Goal: Task Accomplishment & Management: Use online tool/utility

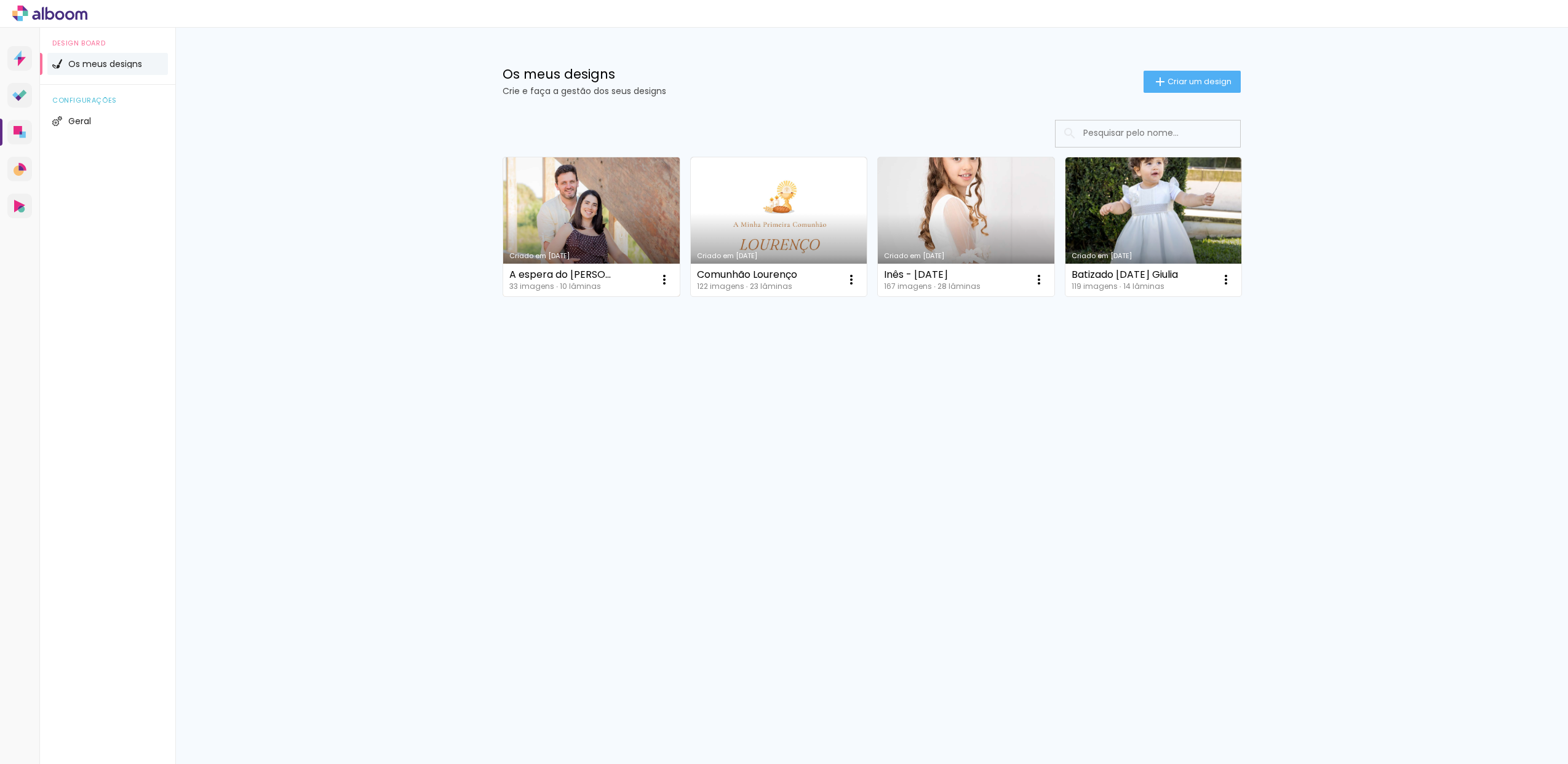
click at [629, 179] on link "Criado em [DATE]" at bounding box center [591, 227] width 176 height 139
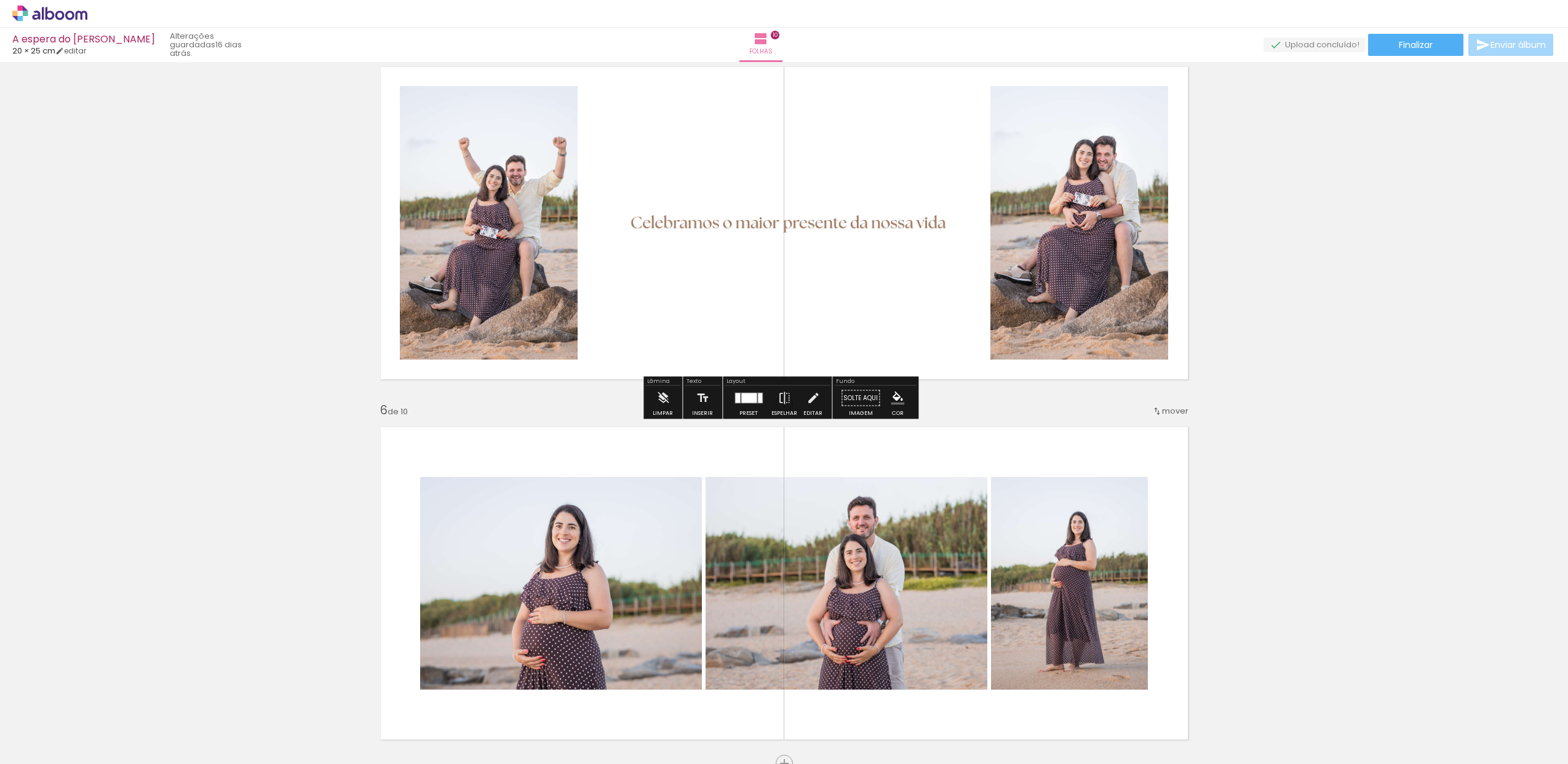
scroll to position [1438, 0]
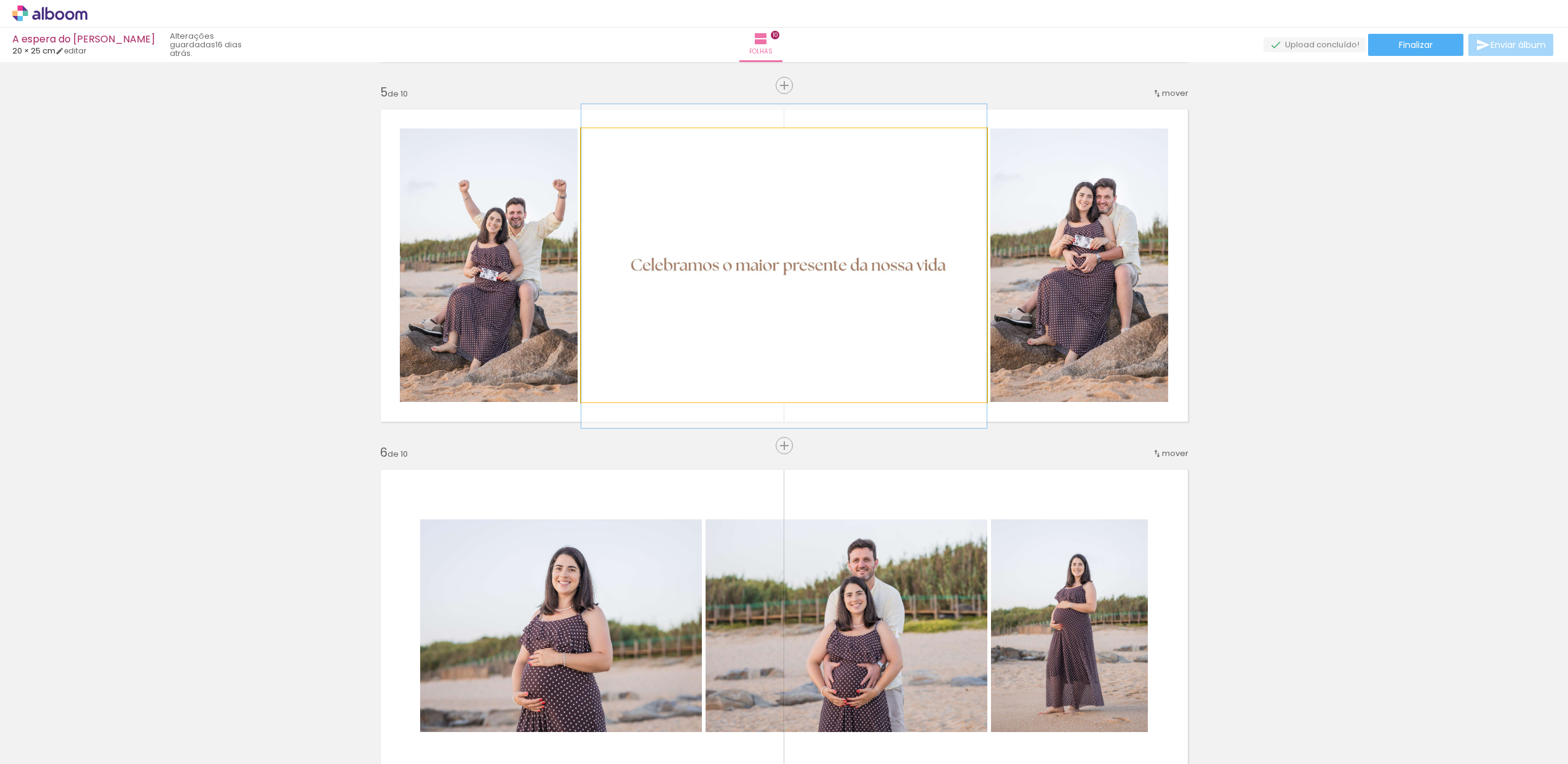
click at [912, 317] on quentale-photo at bounding box center [784, 265] width 405 height 274
click at [866, 295] on quentale-photo at bounding box center [784, 265] width 405 height 274
click at [609, 145] on div at bounding box center [612, 141] width 19 height 19
click at [624, 184] on quentale-photo at bounding box center [784, 265] width 405 height 274
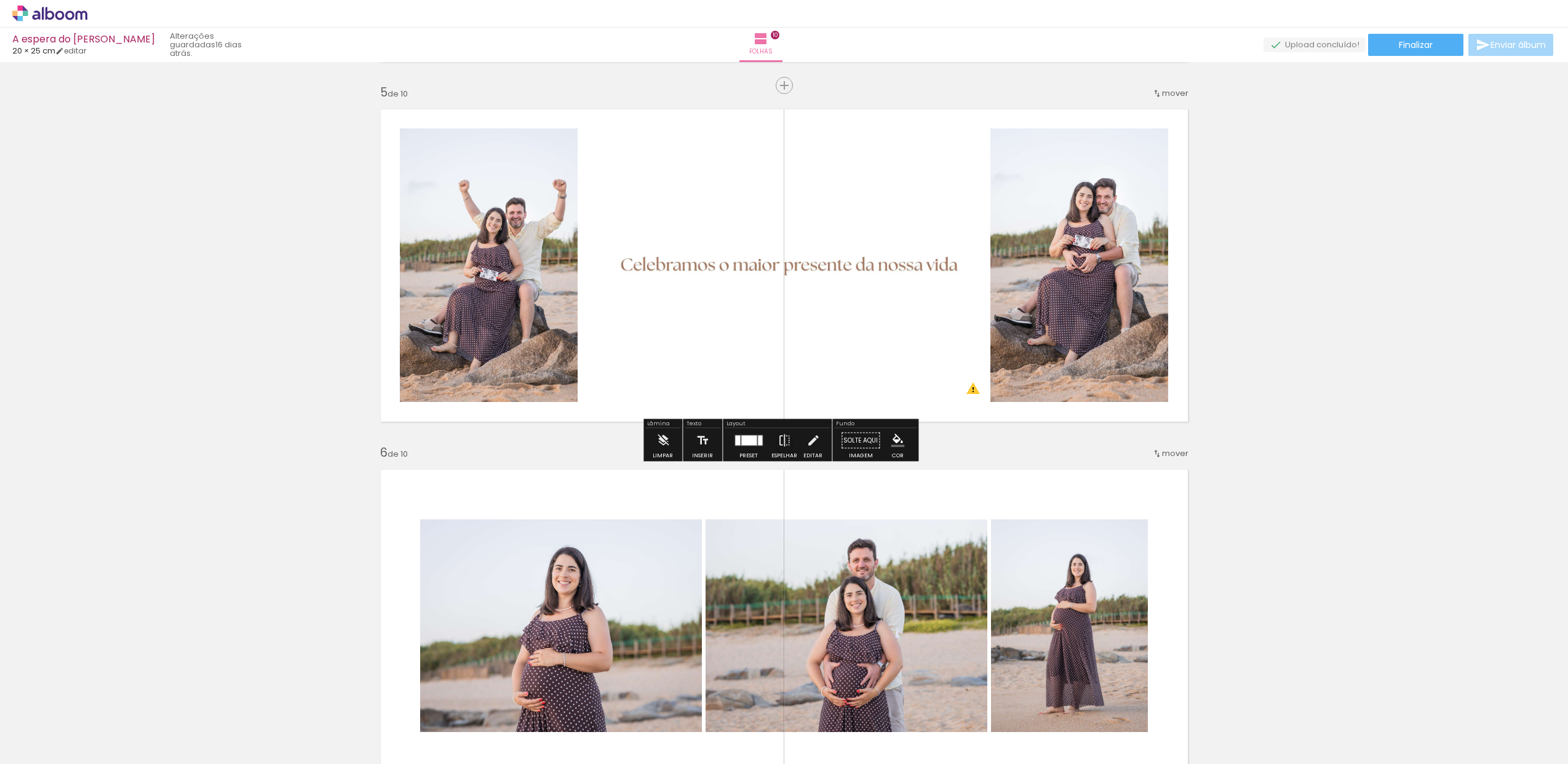
click at [1295, 328] on div "Inserir folha 1 de 10 Inserir folha 2 de 10 Inserir folha 3 de 10 Inserir folha…" at bounding box center [784, 610] width 1568 height 3964
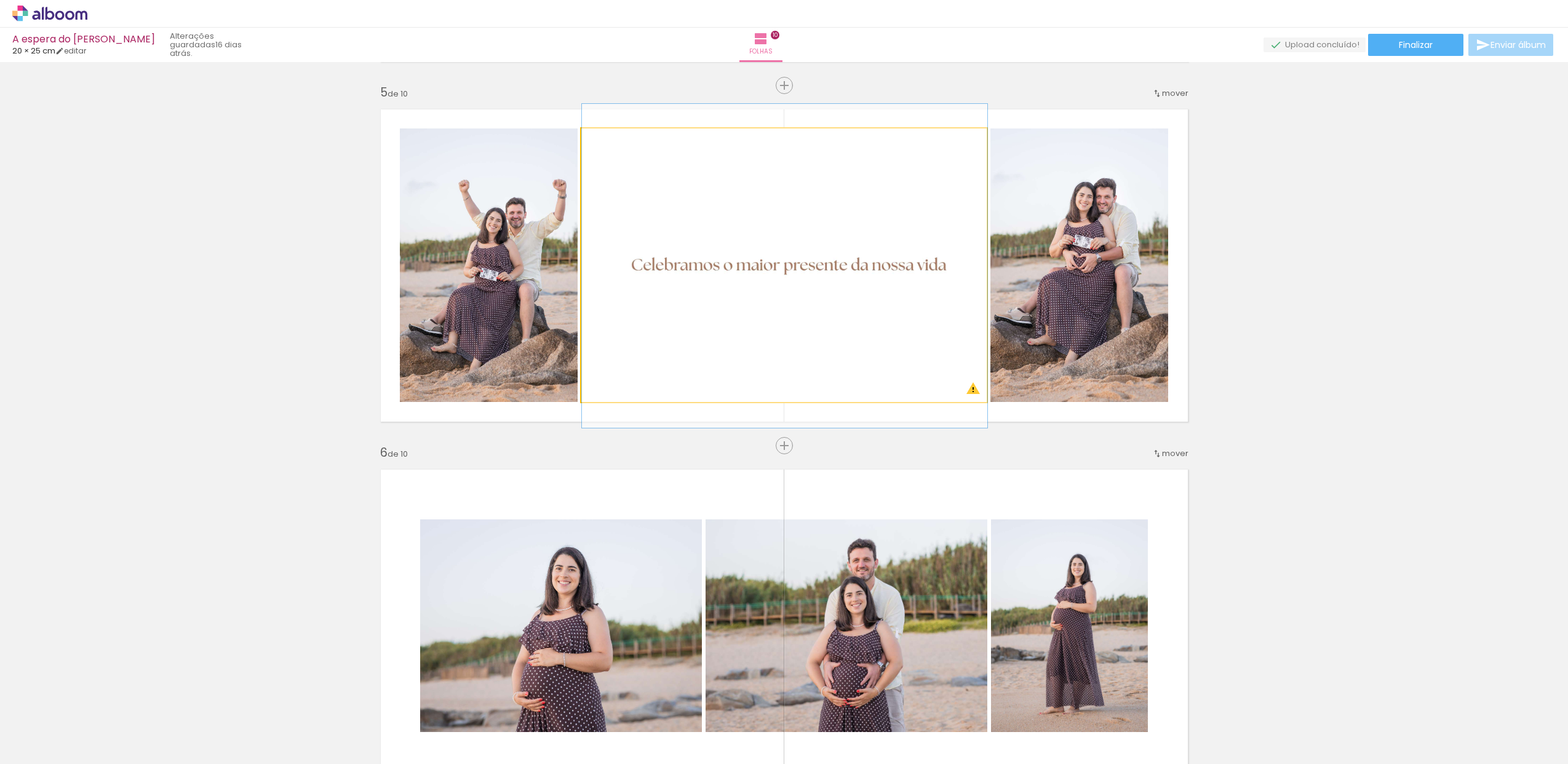
click at [607, 144] on div at bounding box center [609, 141] width 19 height 19
drag, startPoint x: 740, startPoint y: 249, endPoint x: 763, endPoint y: 249, distance: 23.0
click at [762, 247] on quentale-photo at bounding box center [784, 265] width 405 height 274
click at [648, 228] on quentale-photo at bounding box center [784, 265] width 405 height 274
drag, startPoint x: 648, startPoint y: 228, endPoint x: 657, endPoint y: 229, distance: 9.1
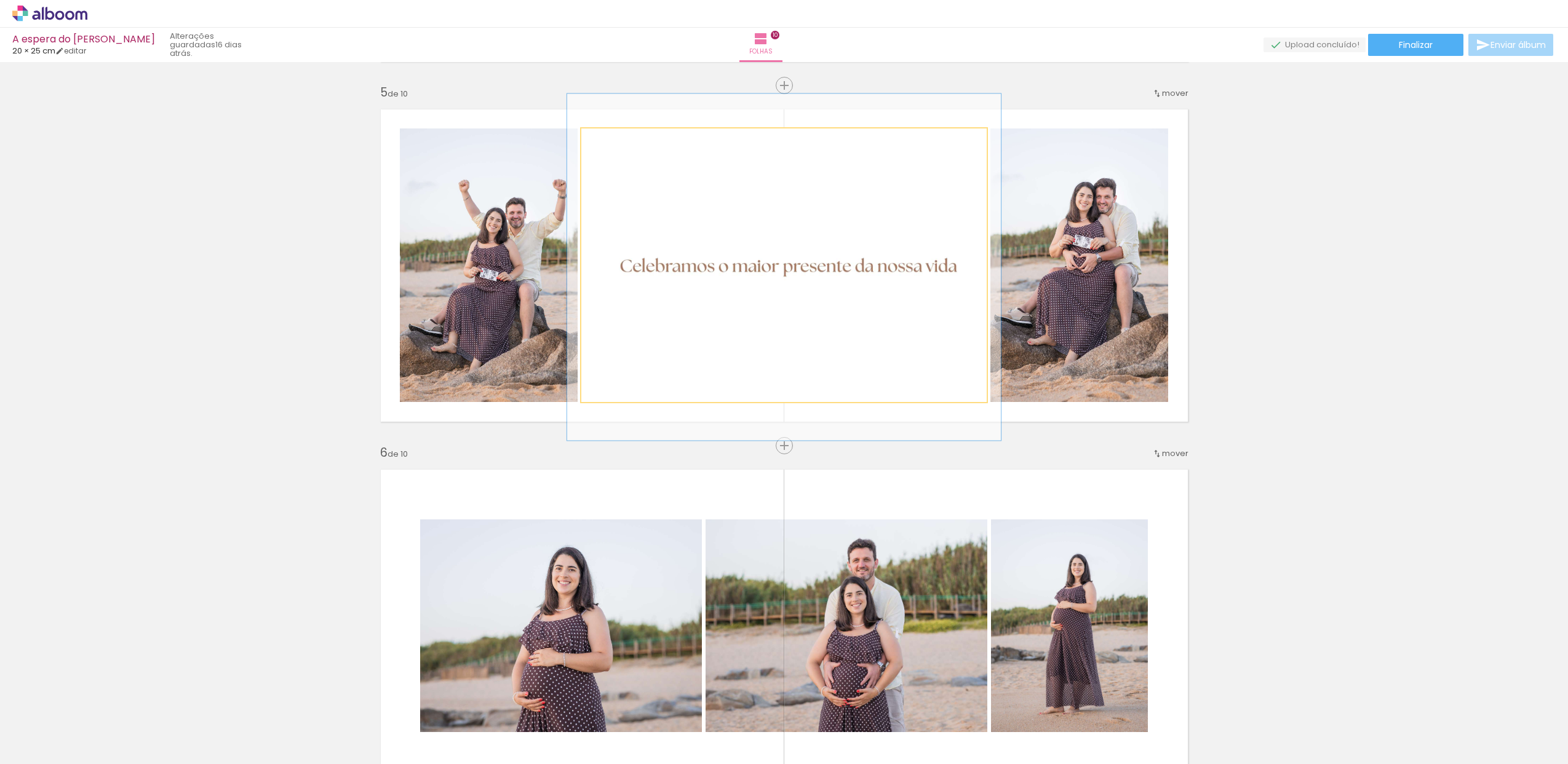
click at [607, 145] on div at bounding box center [612, 141] width 19 height 19
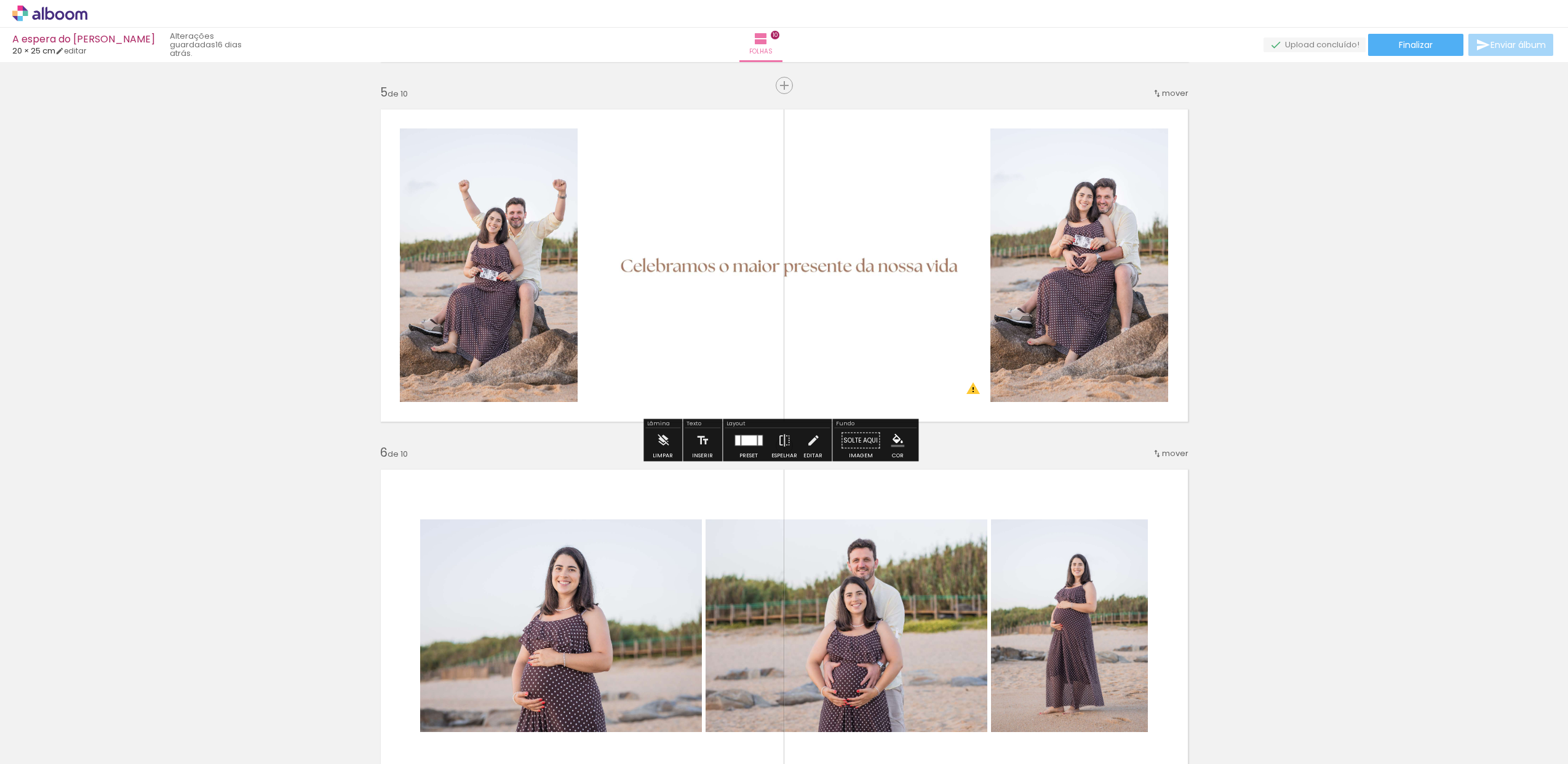
click at [744, 224] on quentale-photo at bounding box center [784, 265] width 405 height 274
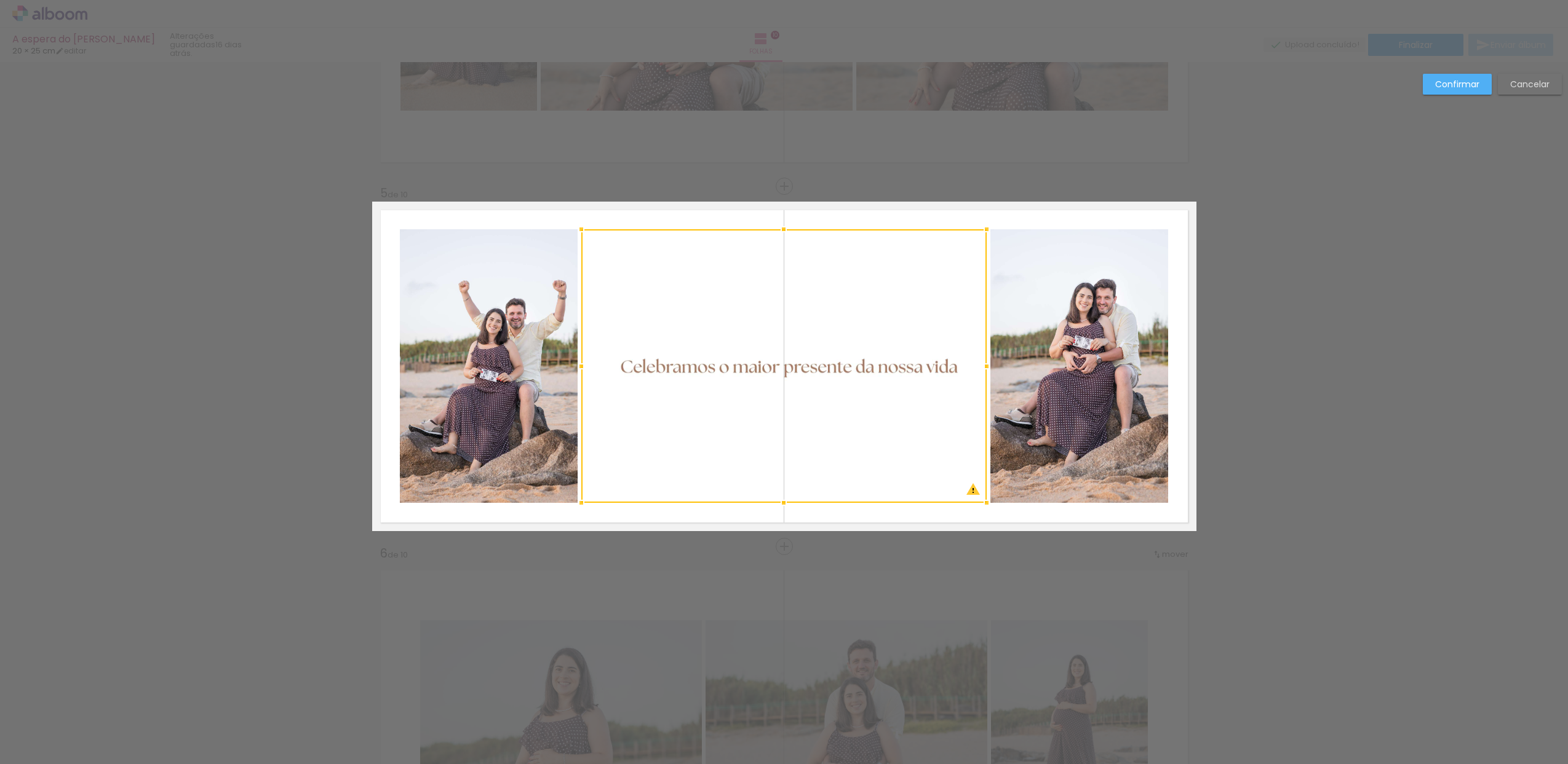
scroll to position [1329, 0]
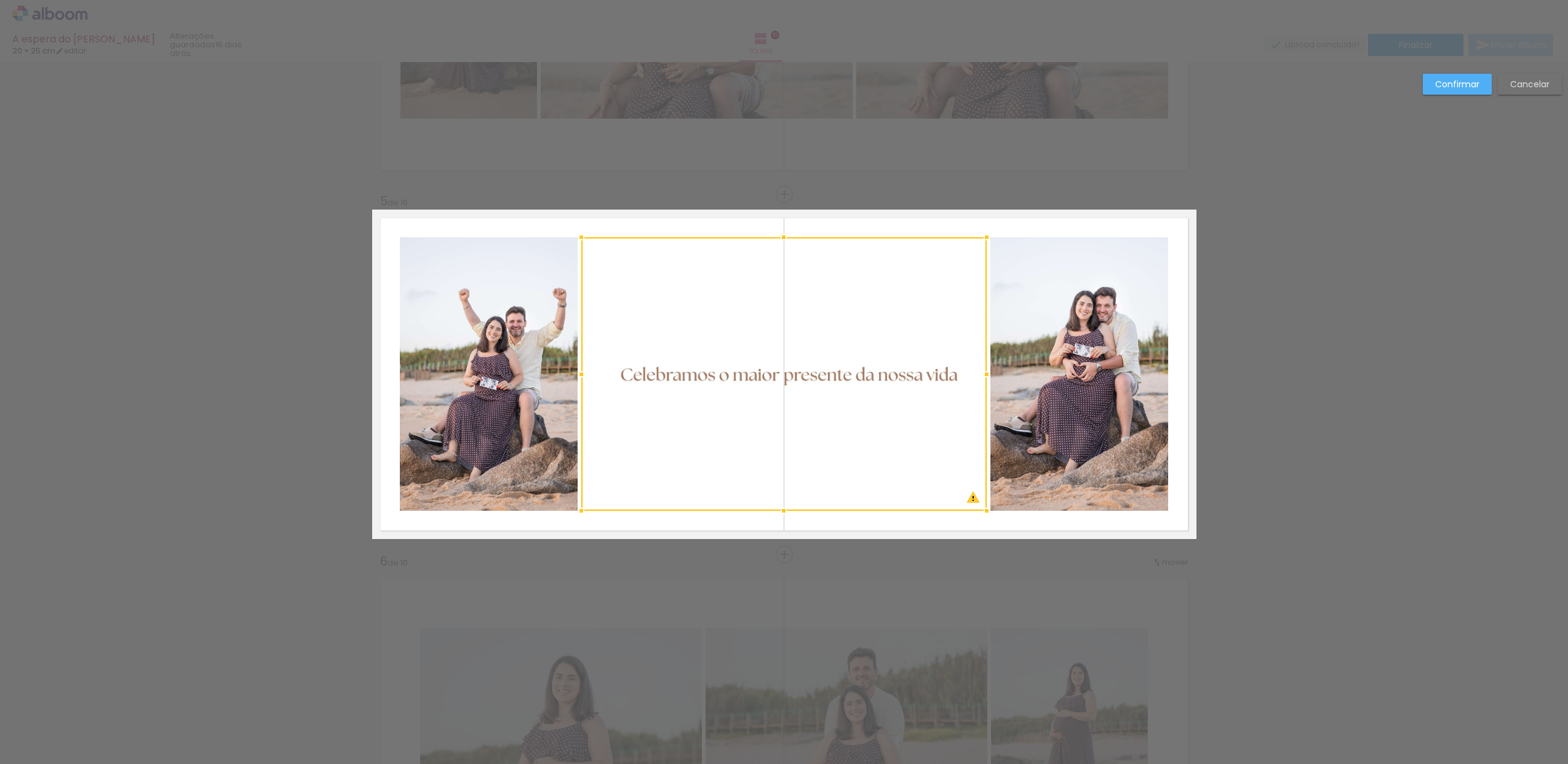
click at [676, 291] on div at bounding box center [784, 374] width 405 height 274
click at [573, 373] on div at bounding box center [577, 374] width 24 height 24
click at [982, 375] on div at bounding box center [989, 374] width 24 height 24
click at [1346, 329] on div "Confirmar Cancelar" at bounding box center [784, 729] width 1568 height 3993
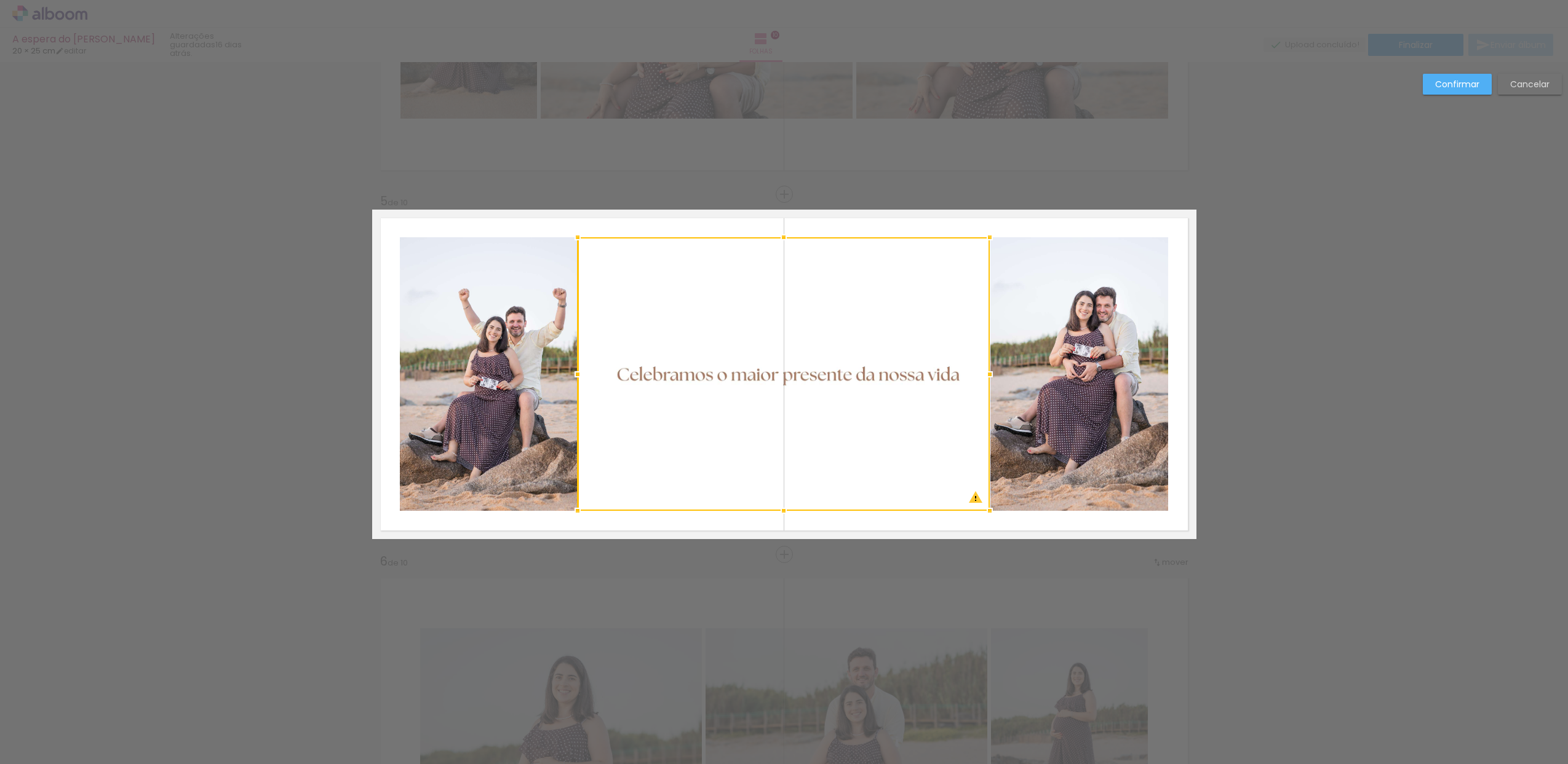
click at [0, 0] on slot "Confirmar" at bounding box center [0, 0] width 0 height 0
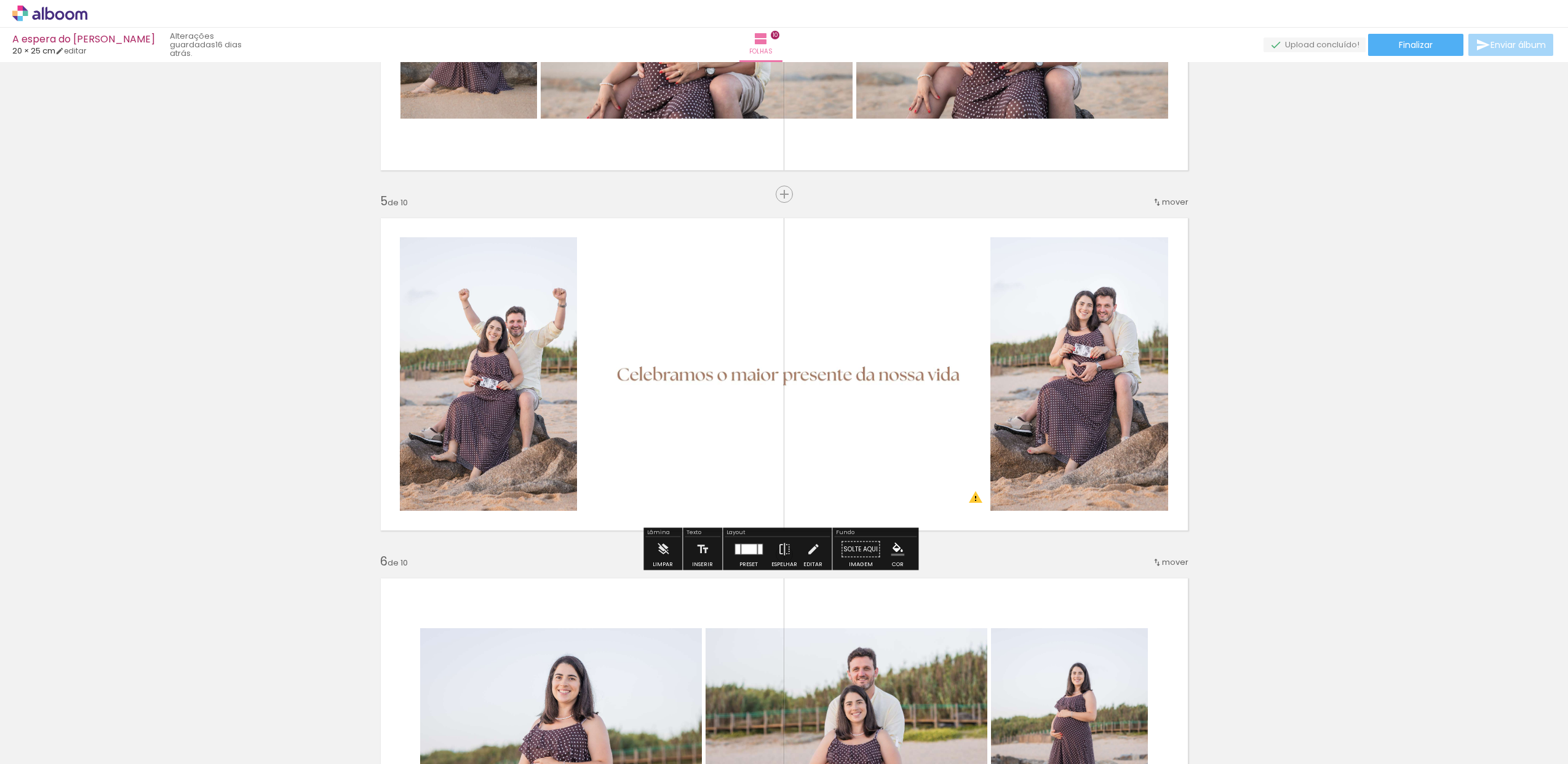
click at [847, 354] on quentale-photo at bounding box center [783, 374] width 412 height 274
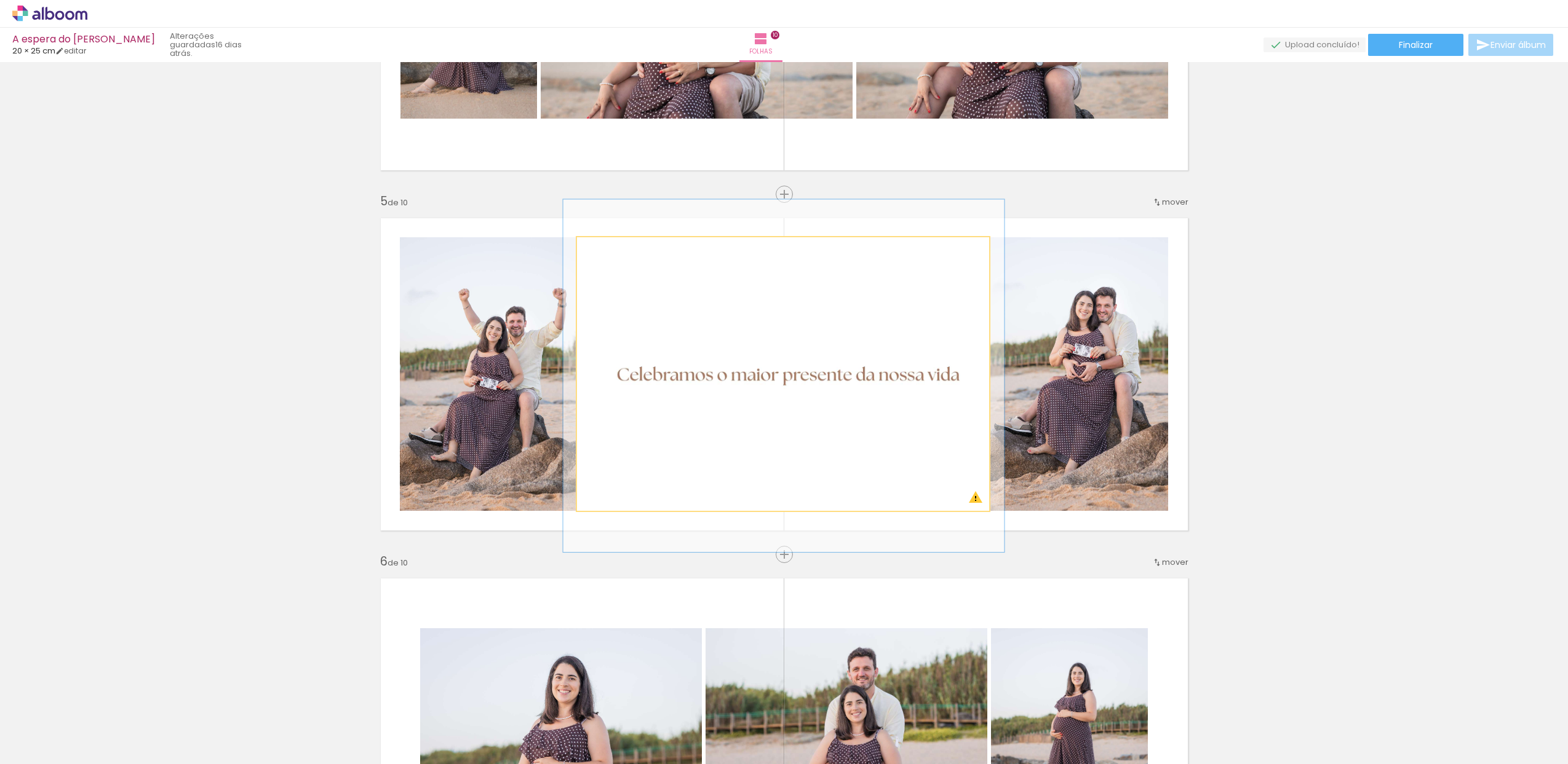
click at [847, 354] on quentale-photo at bounding box center [783, 374] width 412 height 274
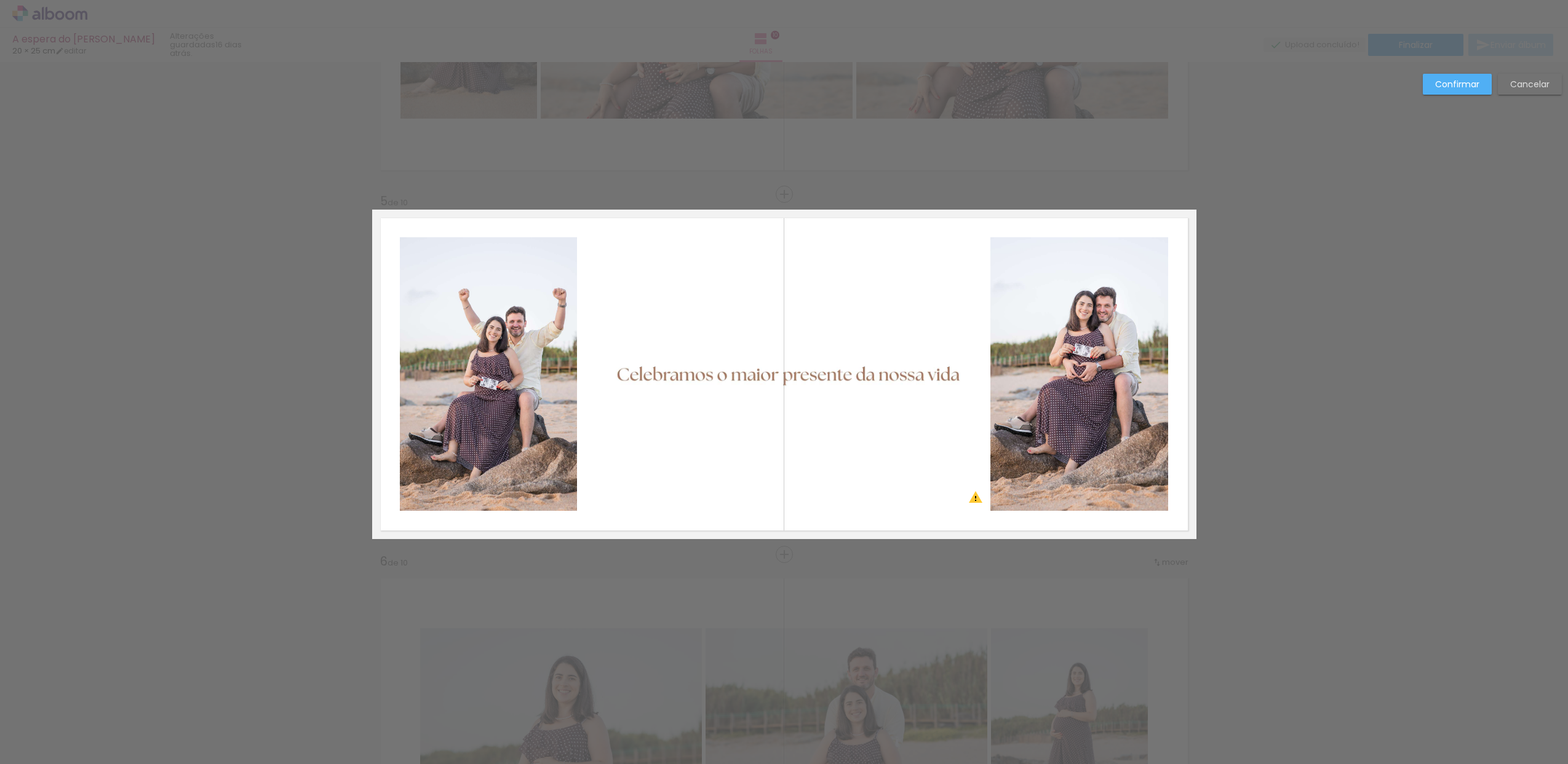
click at [0, 0] on slot "Cancelar" at bounding box center [0, 0] width 0 height 0
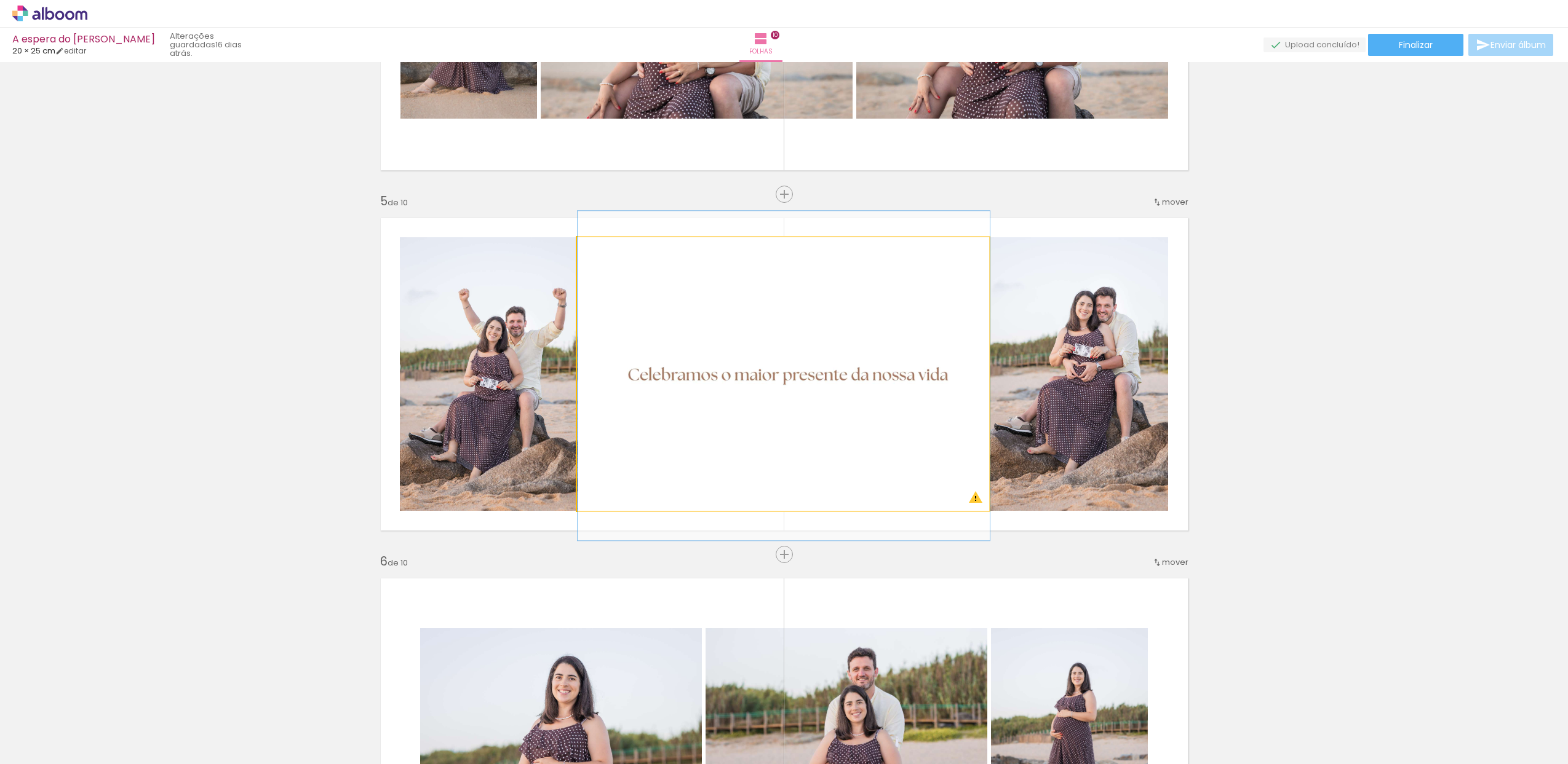
drag, startPoint x: 607, startPoint y: 252, endPoint x: 584, endPoint y: 253, distance: 23.0
type paper-slider "100"
click at [584, 253] on div at bounding box center [623, 250] width 85 height 19
drag, startPoint x: 682, startPoint y: 335, endPoint x: 729, endPoint y: 343, distance: 47.7
drag, startPoint x: 727, startPoint y: 345, endPoint x: 730, endPoint y: 339, distance: 6.7
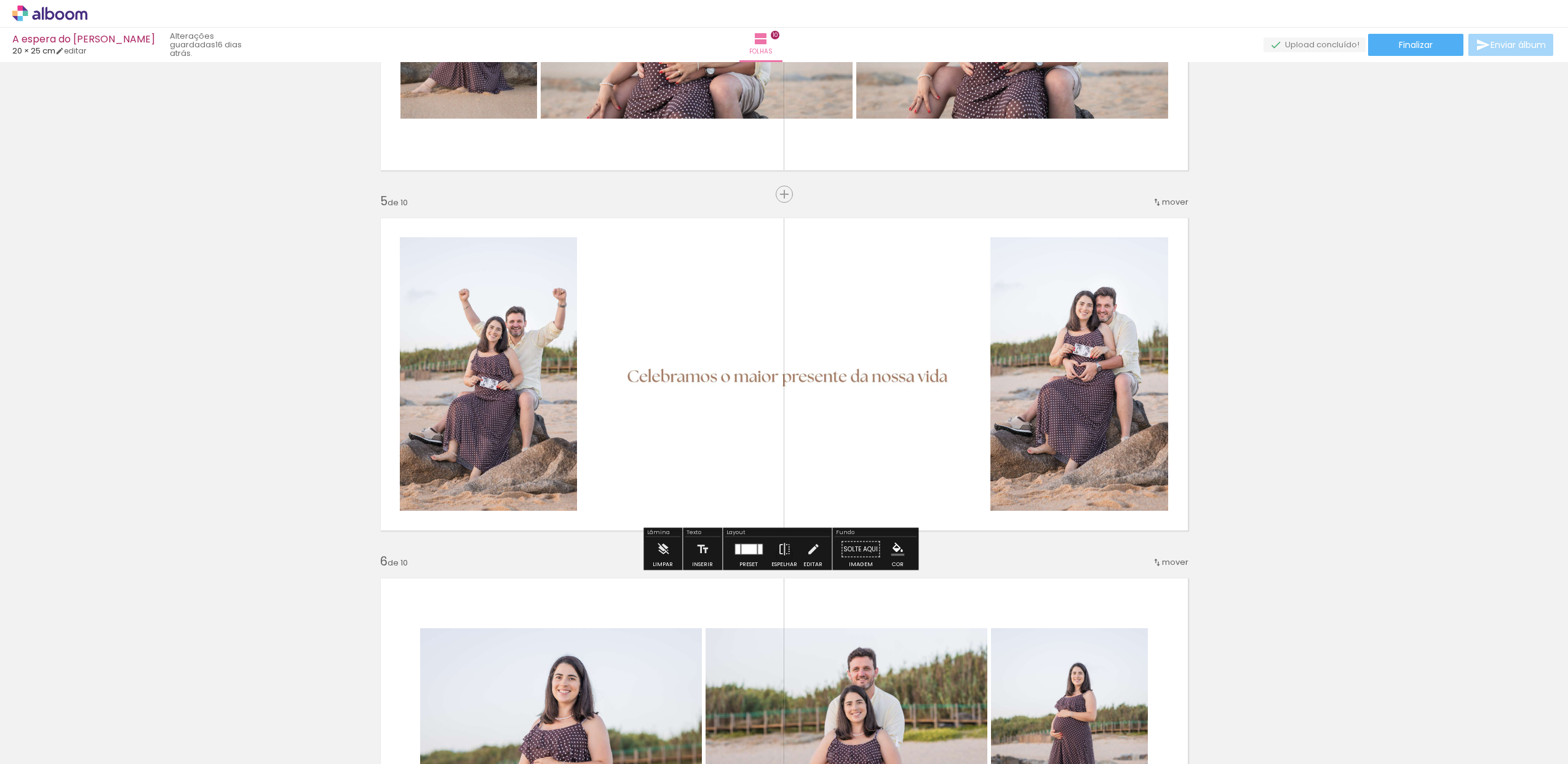
click at [656, 350] on quentale-photo at bounding box center [783, 374] width 412 height 274
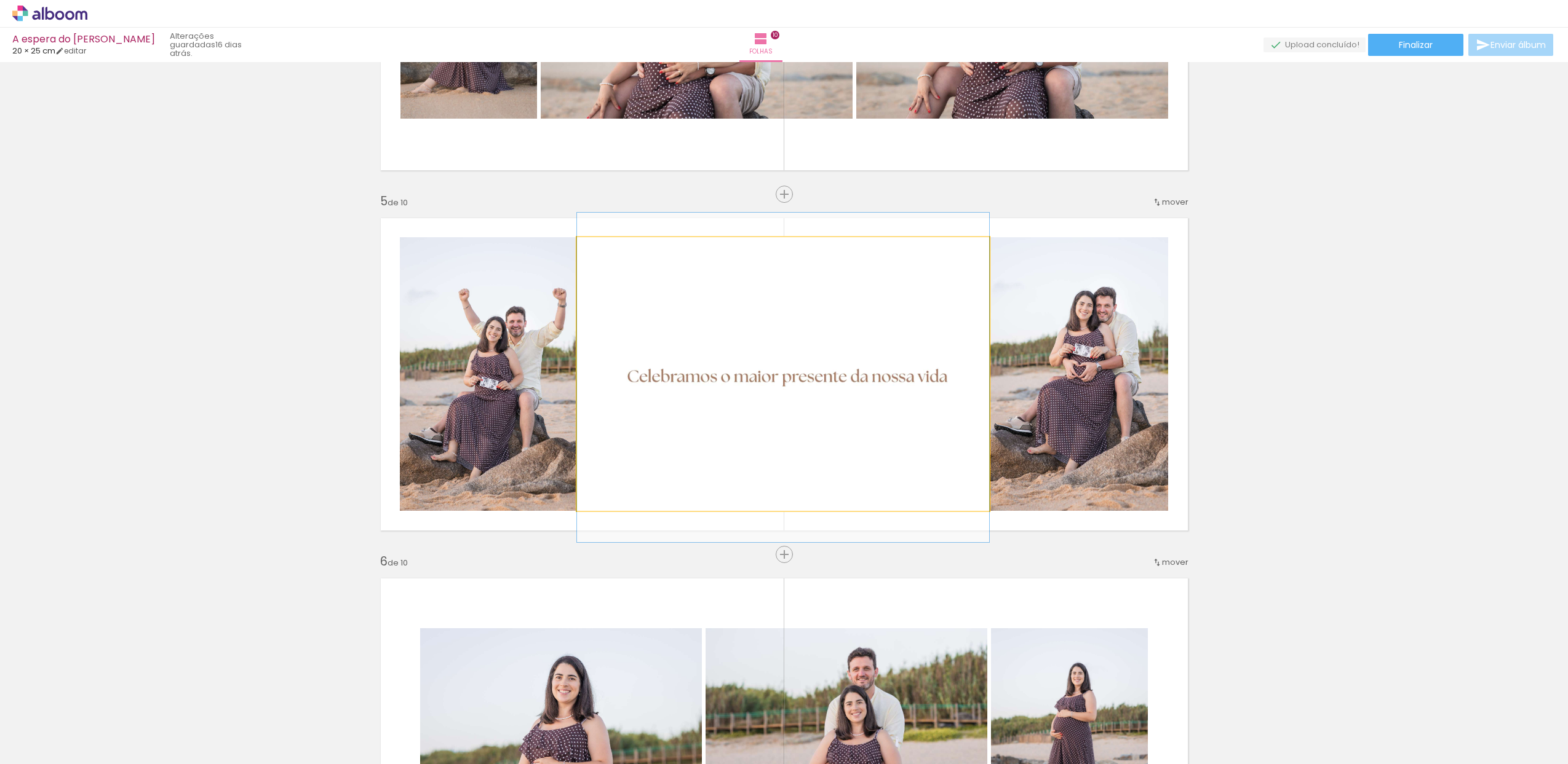
click at [656, 350] on quentale-photo at bounding box center [783, 374] width 412 height 274
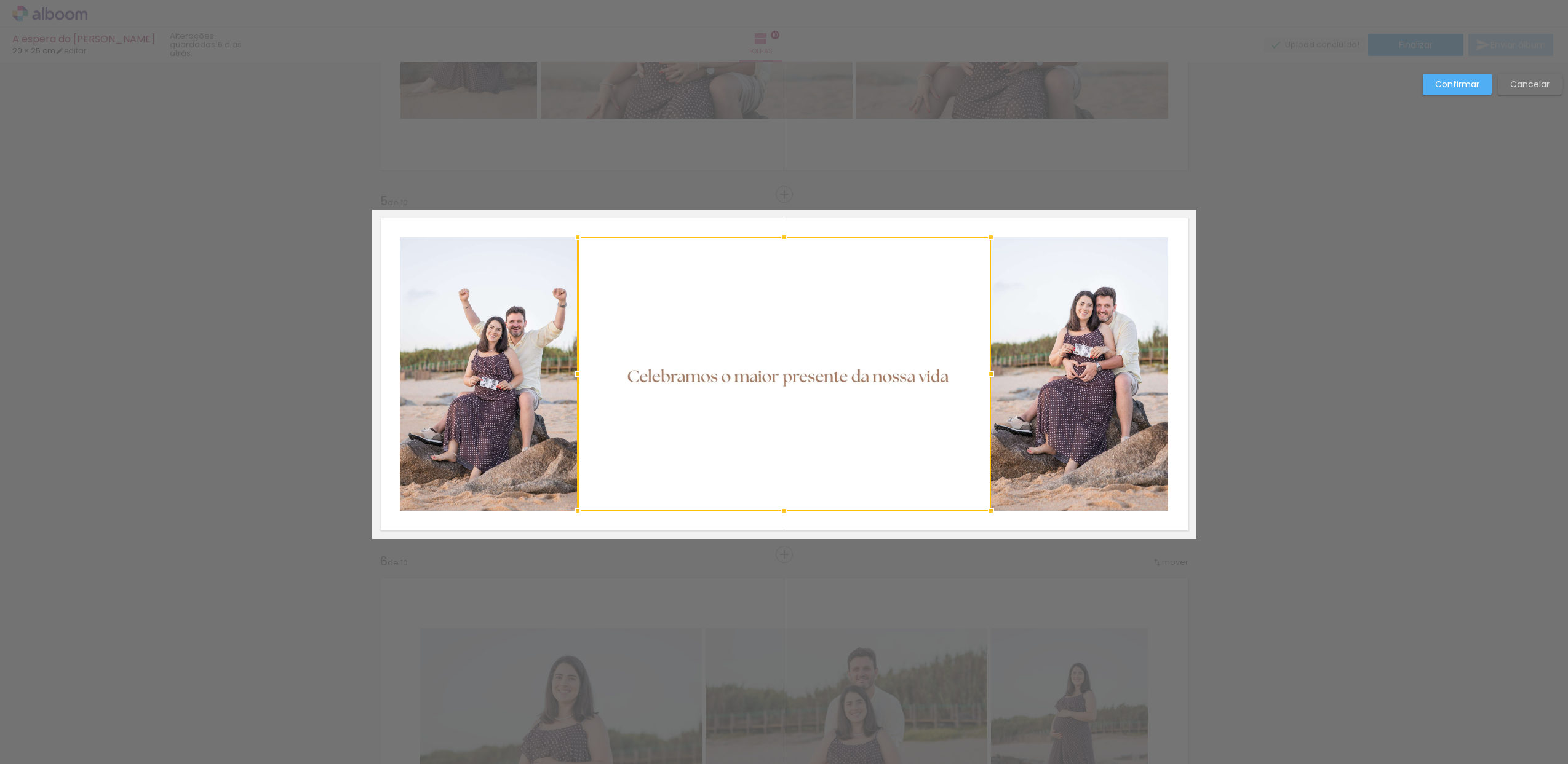
click at [982, 377] on div at bounding box center [990, 374] width 24 height 24
click at [581, 372] on div at bounding box center [581, 374] width 24 height 24
click at [1287, 321] on div "Confirmar Cancelar" at bounding box center [784, 729] width 1568 height 3993
click at [0, 0] on slot "Confirmar" at bounding box center [0, 0] width 0 height 0
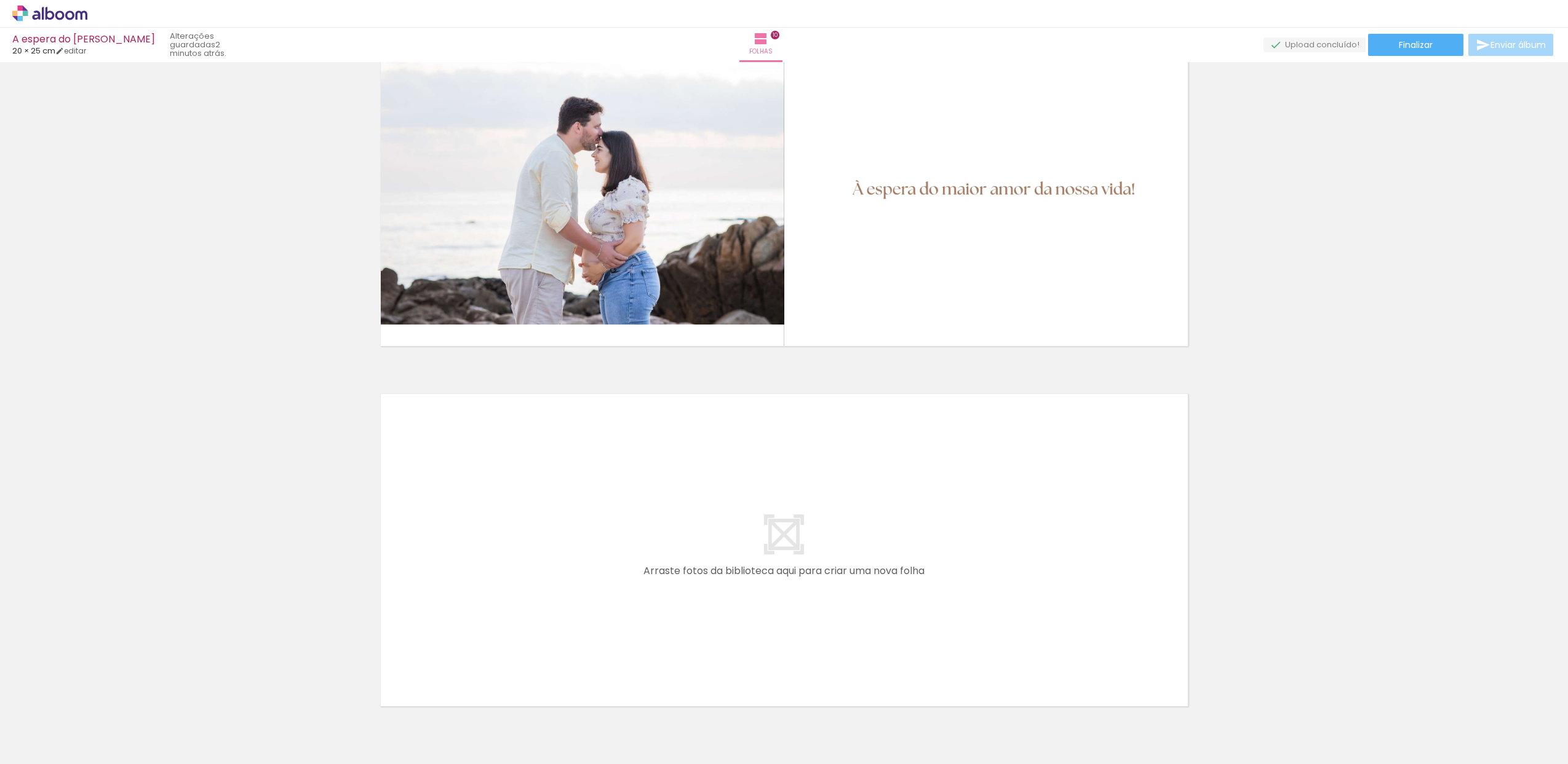
scroll to position [3155, 0]
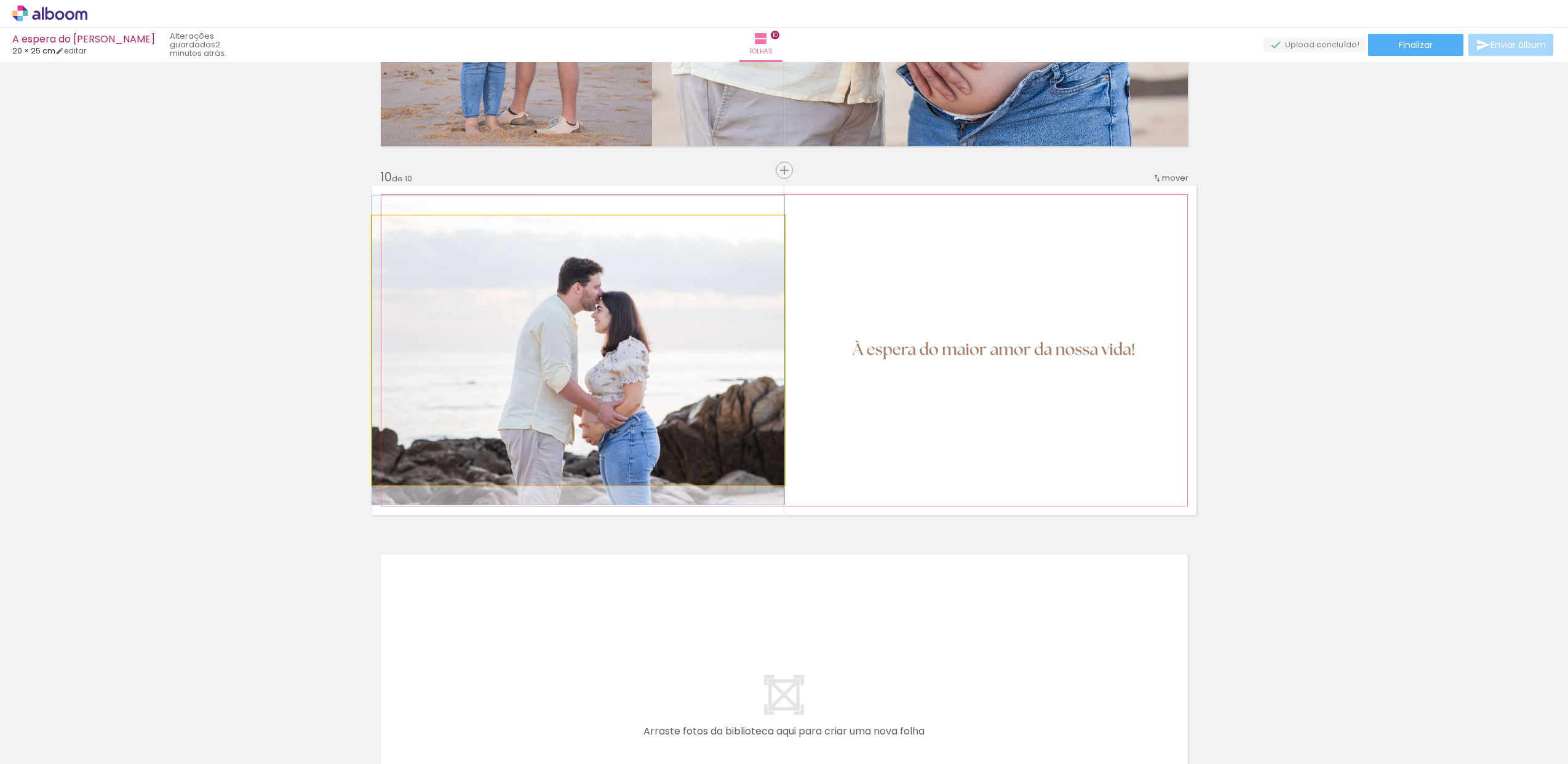
click at [693, 323] on quentale-photo at bounding box center [578, 350] width 412 height 270
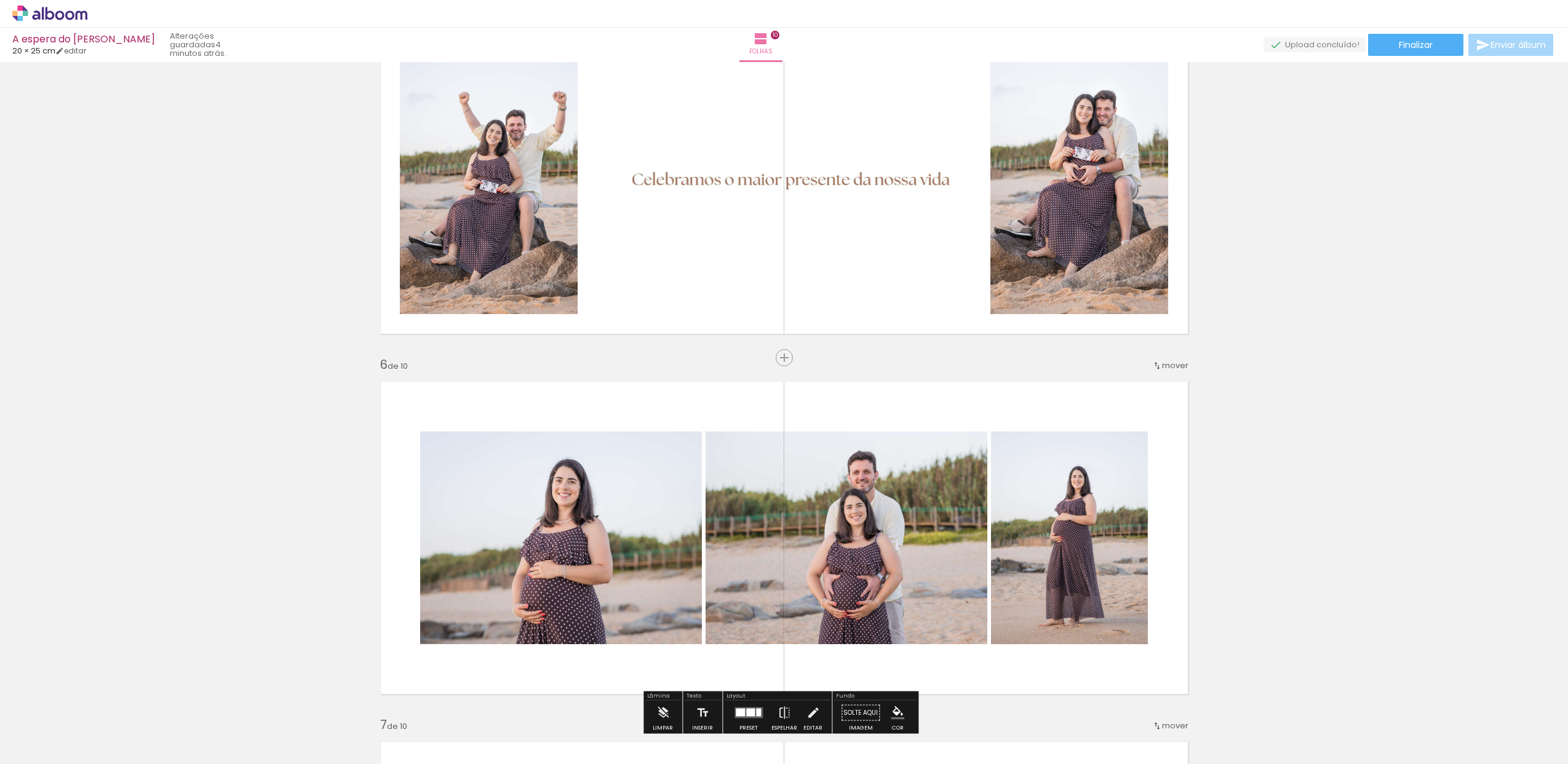
scroll to position [1798, 0]
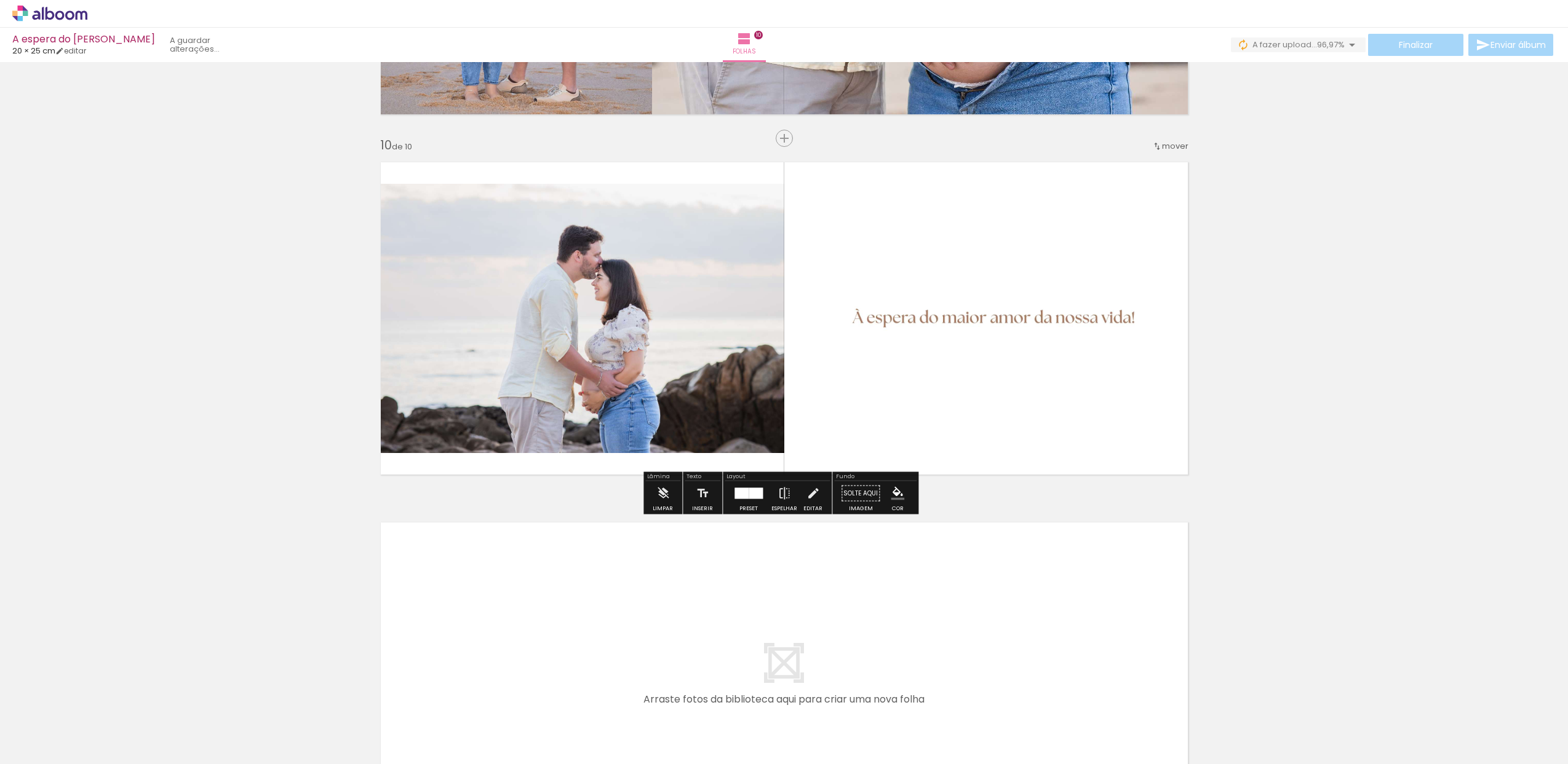
scroll to position [3198, 0]
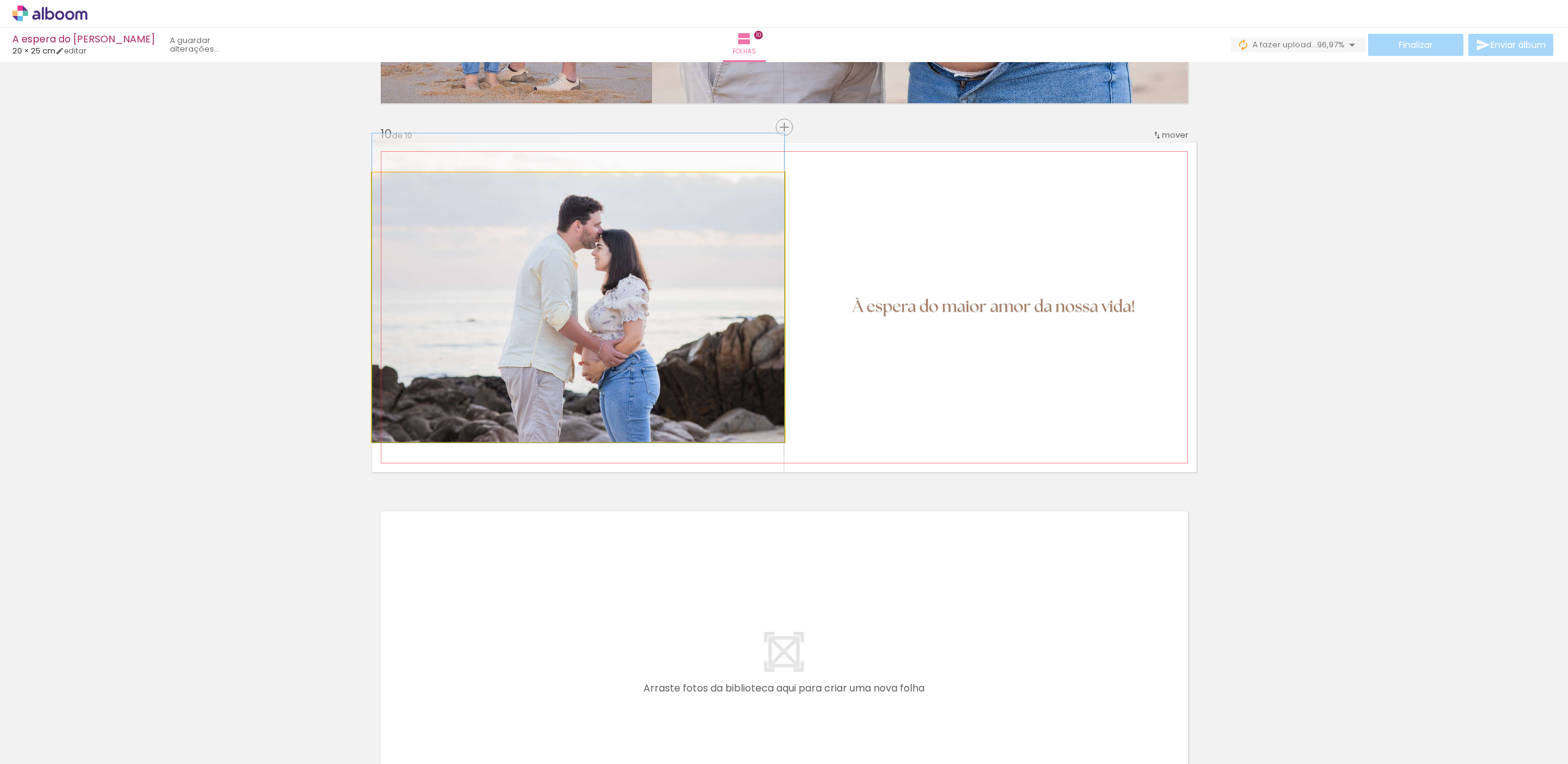
drag, startPoint x: 607, startPoint y: 370, endPoint x: 621, endPoint y: 350, distance: 24.4
drag, startPoint x: 703, startPoint y: 336, endPoint x: 709, endPoint y: 325, distance: 12.5
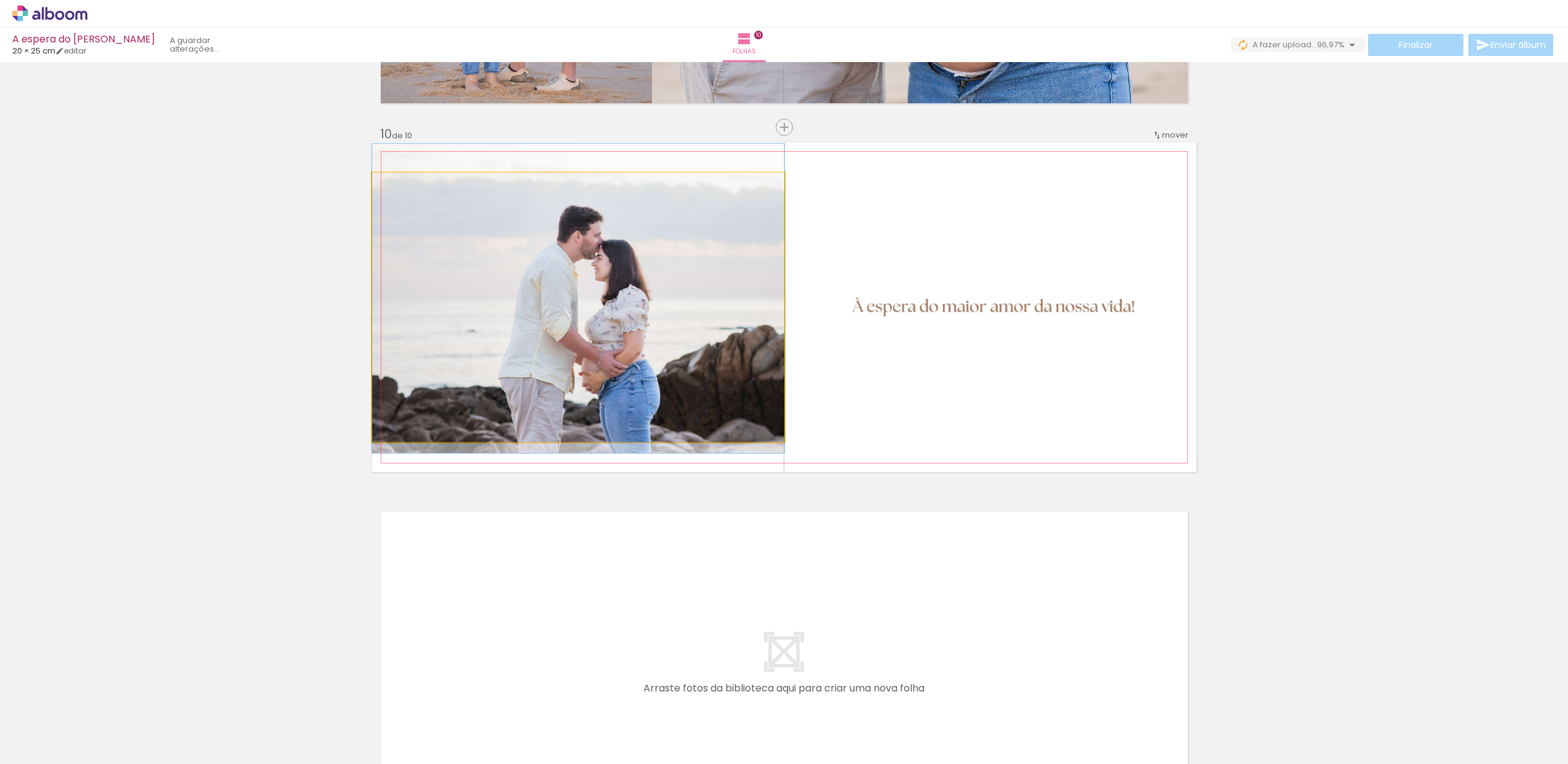
drag, startPoint x: 684, startPoint y: 291, endPoint x: 706, endPoint y: 302, distance: 24.6
